Goal: Task Accomplishment & Management: Manage account settings

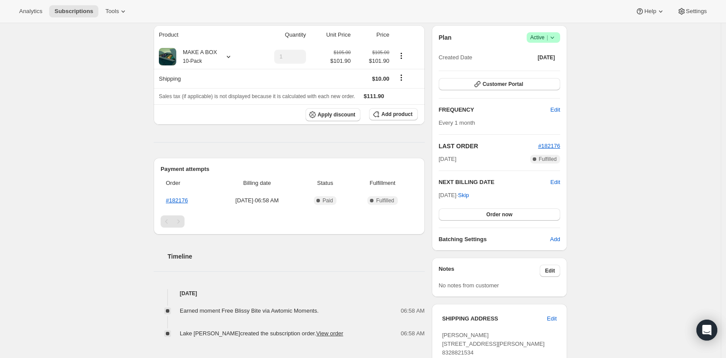
scroll to position [92, 0]
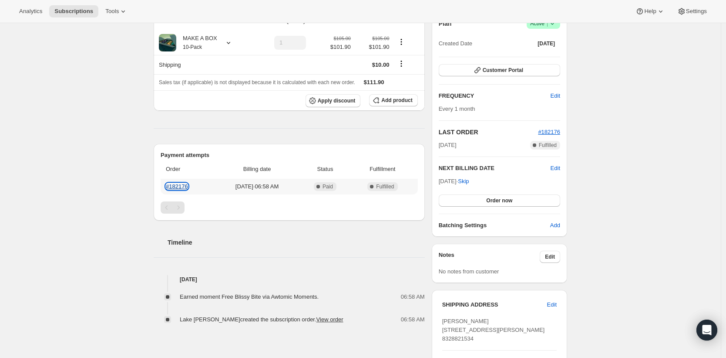
click at [182, 189] on link "#182176" at bounding box center [177, 186] width 22 height 7
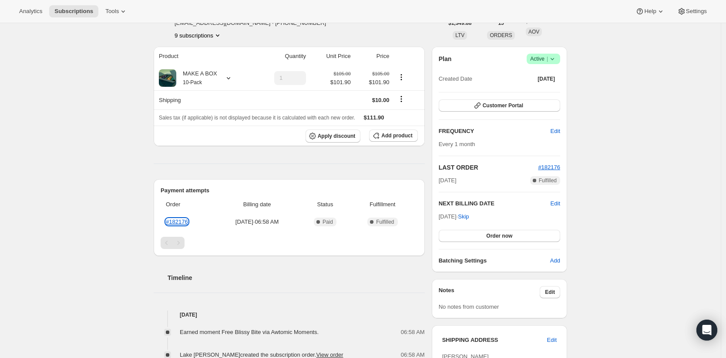
scroll to position [0, 0]
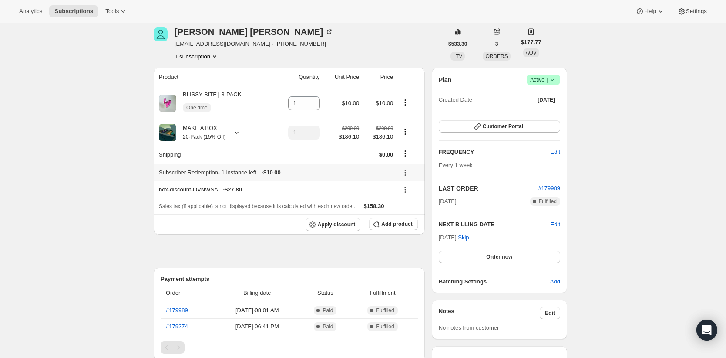
scroll to position [41, 0]
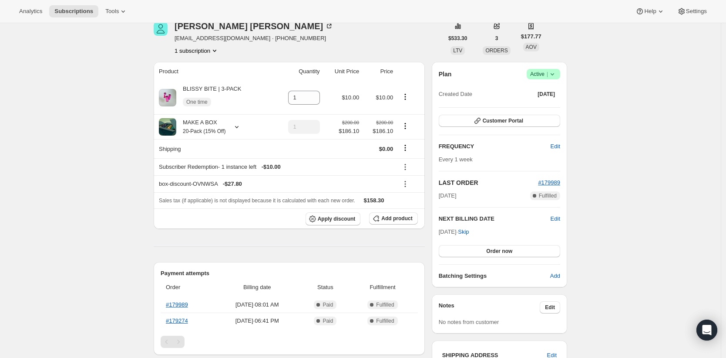
click at [560, 74] on span "Success Active |" at bounding box center [544, 74] width 34 height 10
click at [538, 122] on button "Customer Portal" at bounding box center [500, 121] width 122 height 12
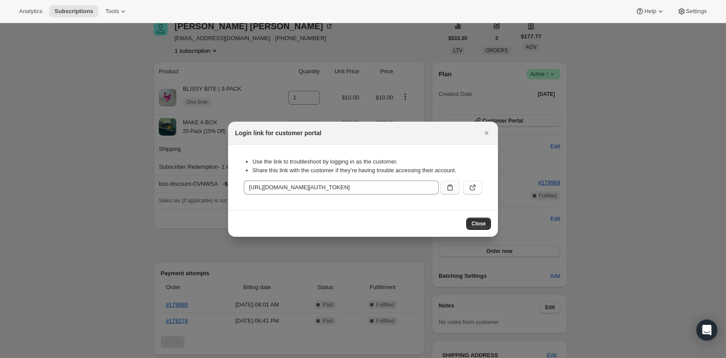
click at [450, 188] on icon ":rbt:" at bounding box center [450, 187] width 9 height 9
